Goal: Use online tool/utility: Use online tool/utility

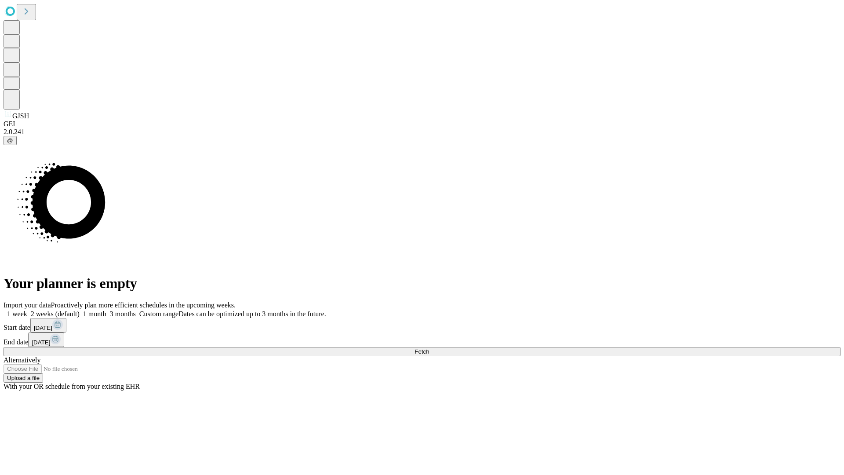
click at [429, 348] on span "Fetch" at bounding box center [421, 351] width 15 height 7
